Goal: Register for event/course

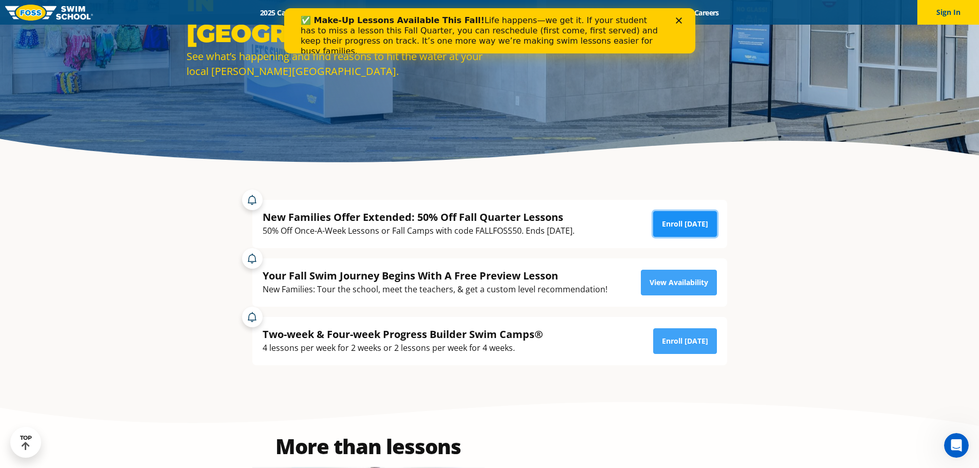
click at [671, 226] on link "Enroll [DATE]" at bounding box center [685, 224] width 64 height 26
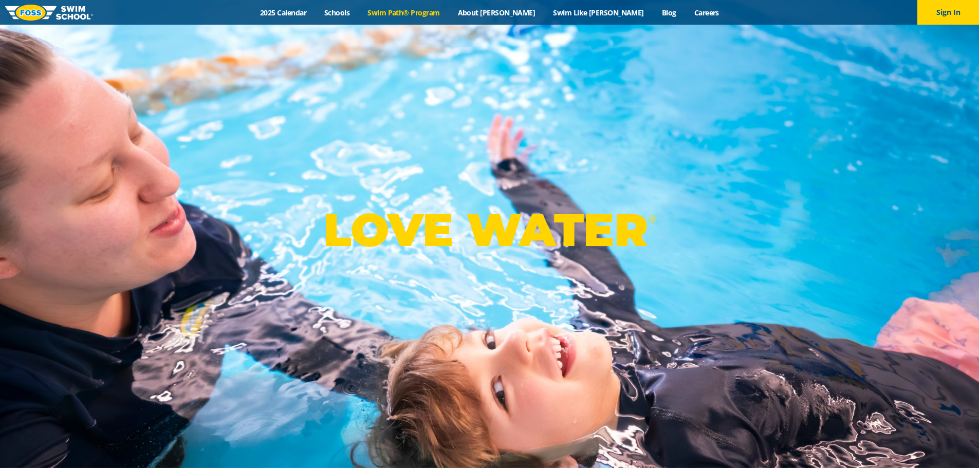
click at [449, 9] on link "Swim Path® Program" at bounding box center [404, 13] width 90 height 10
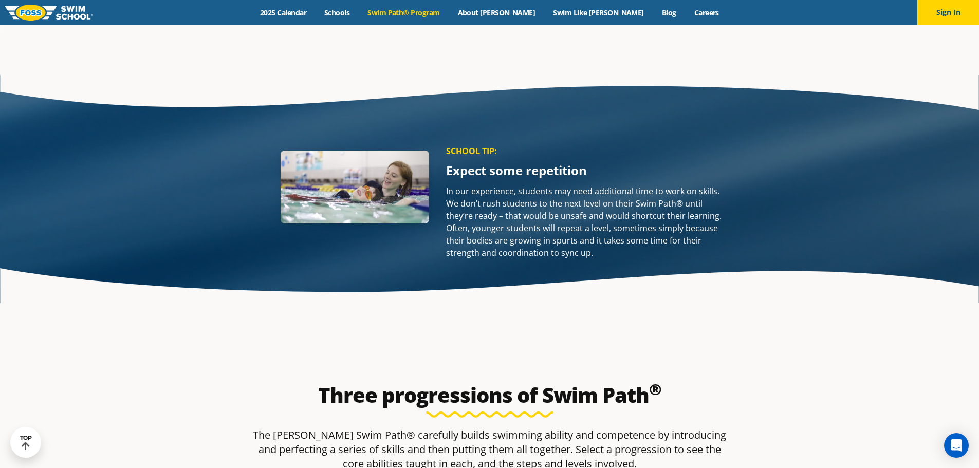
scroll to position [1491, 0]
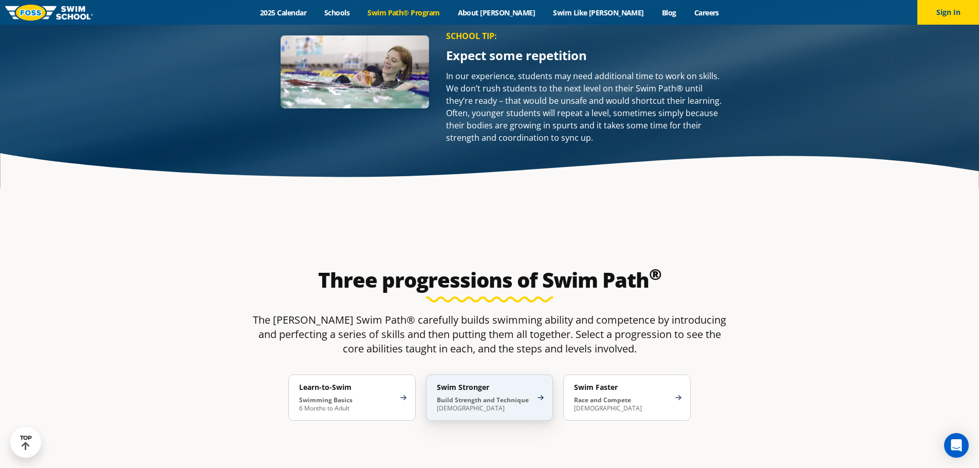
click at [478, 375] on div "Swim Stronger Build Strength and Technique 5-13 Years Old" at bounding box center [489, 398] width 127 height 46
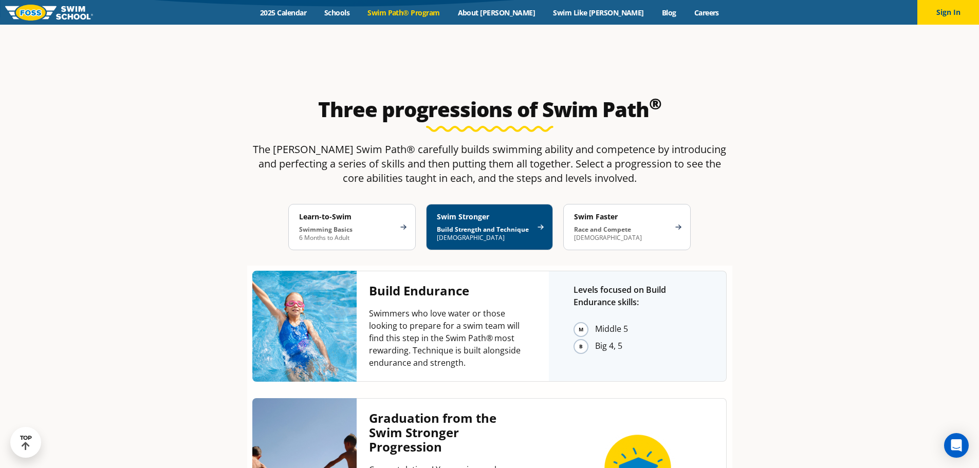
scroll to position [1645, 0]
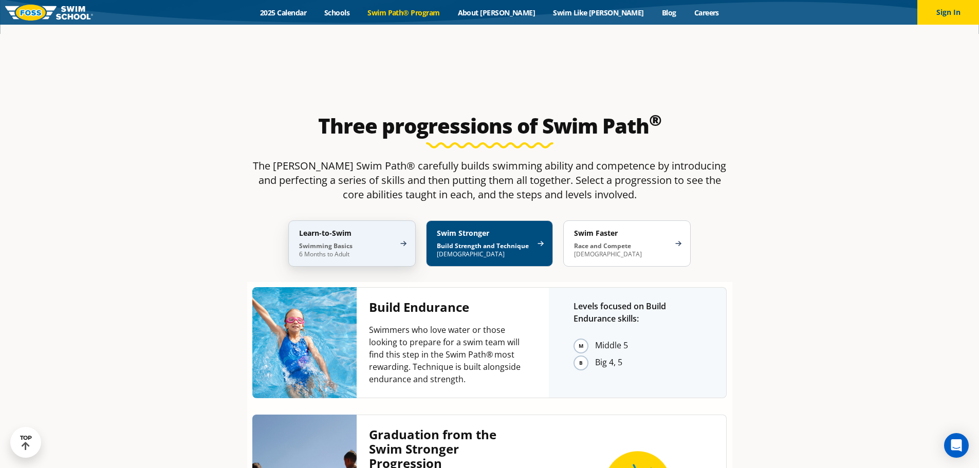
click at [366, 242] on p "Swimming Basics 6 Months to Adult" at bounding box center [347, 250] width 96 height 16
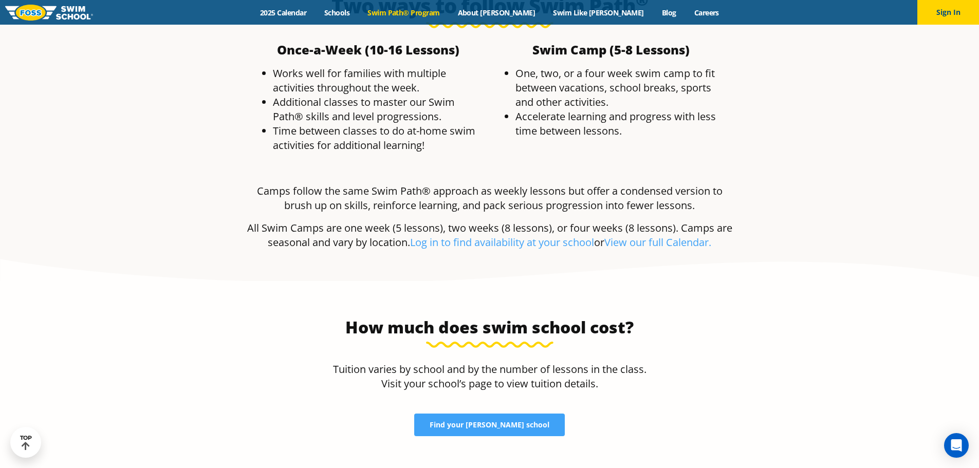
scroll to position [3084, 0]
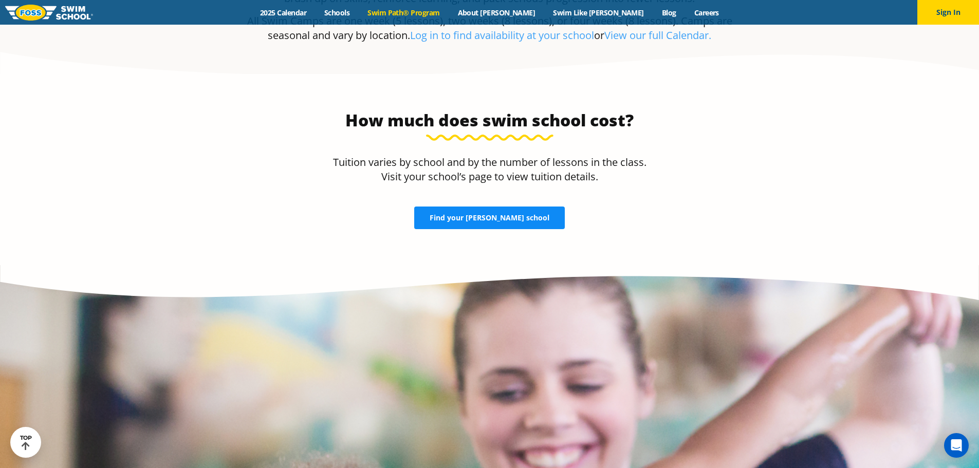
click at [499, 214] on span "Find your FOSS school" at bounding box center [490, 217] width 120 height 7
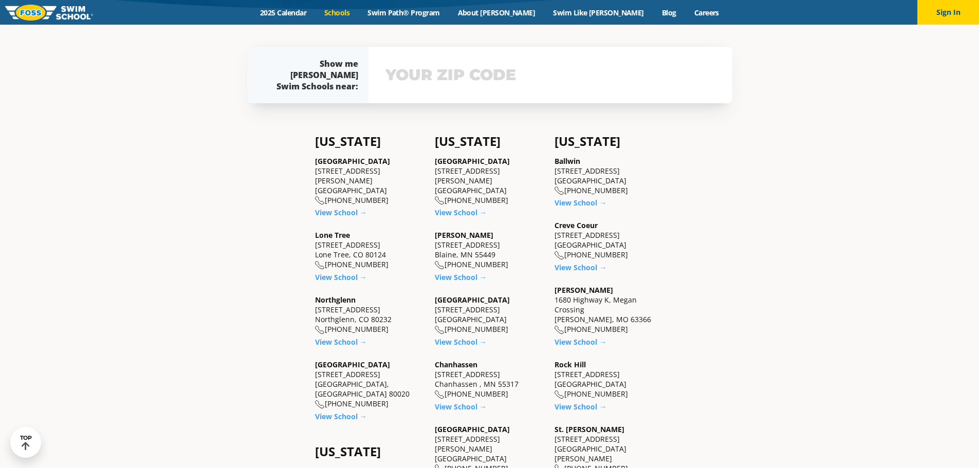
click at [520, 82] on input "text" at bounding box center [550, 75] width 335 height 30
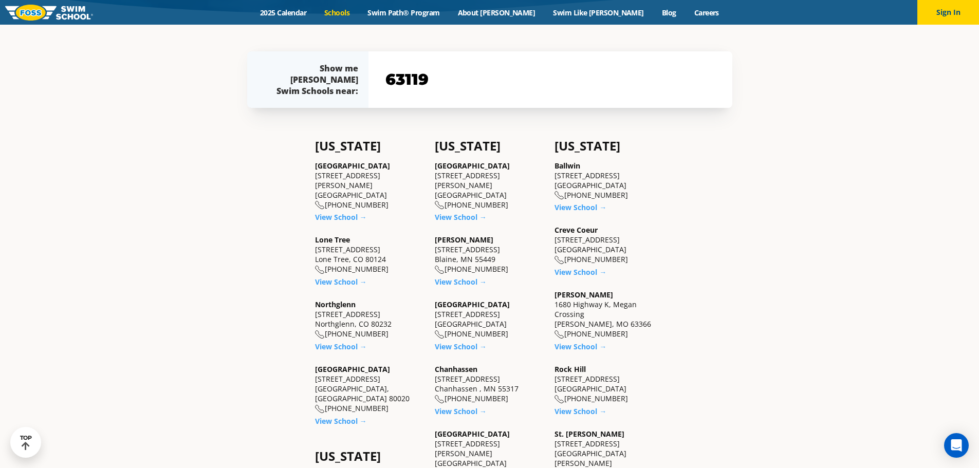
type input "63119"
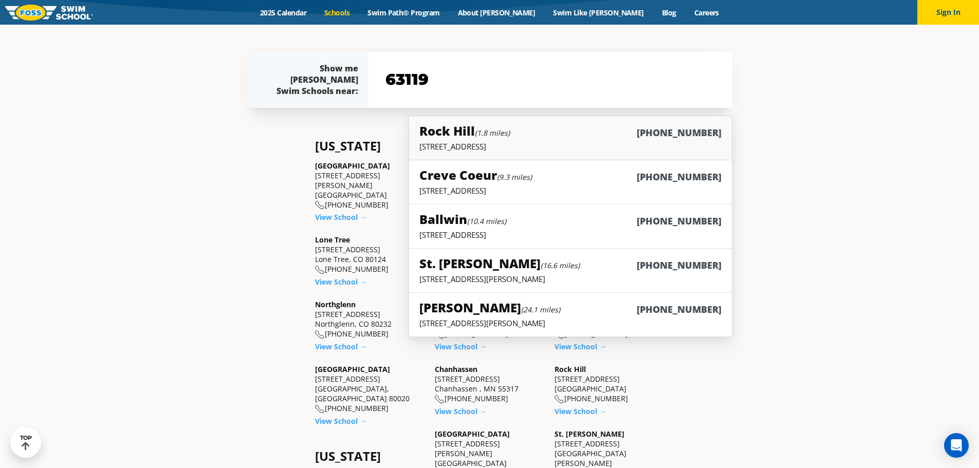
click at [486, 132] on small "(1.8 miles)" at bounding box center [492, 133] width 35 height 10
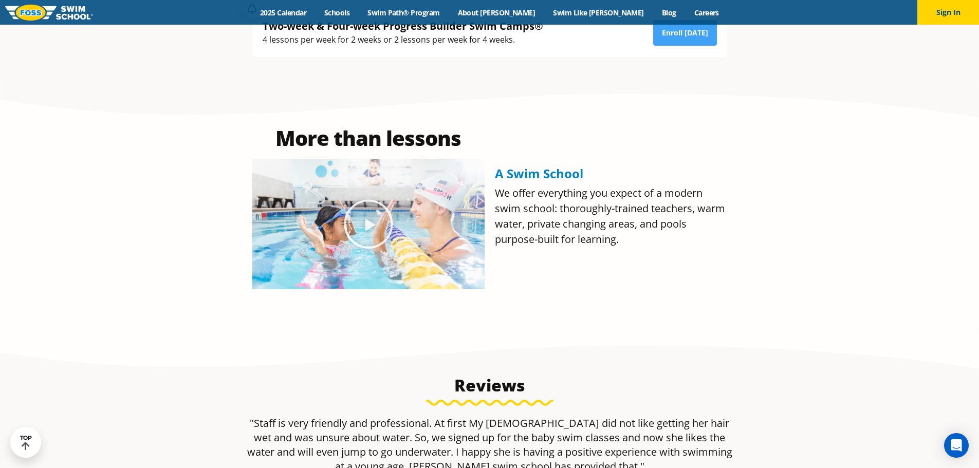
scroll to position [154, 0]
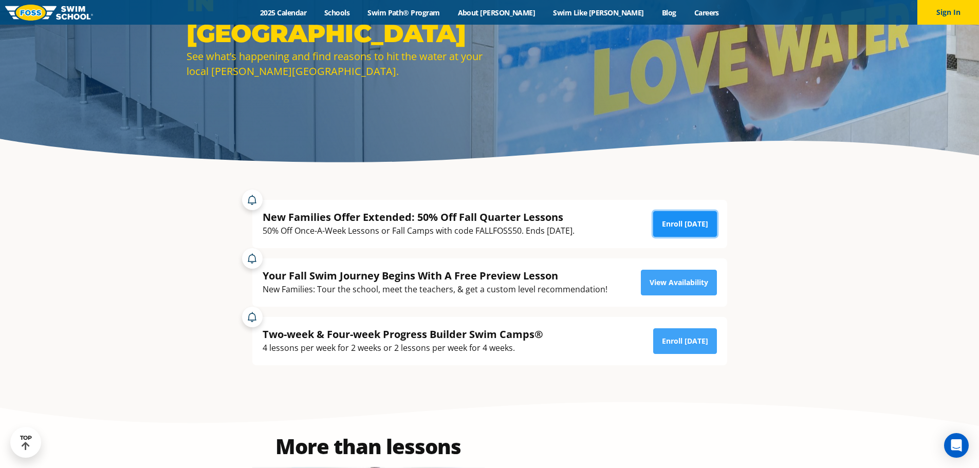
click at [695, 225] on link "Enroll [DATE]" at bounding box center [685, 224] width 64 height 26
